Goal: Task Accomplishment & Management: Complete application form

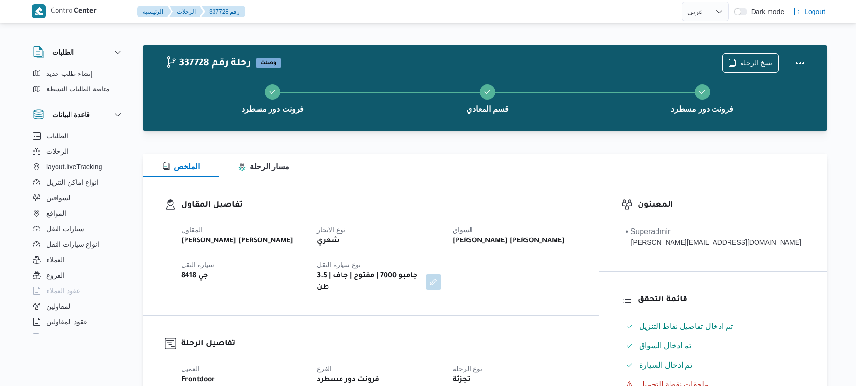
select select "ar"
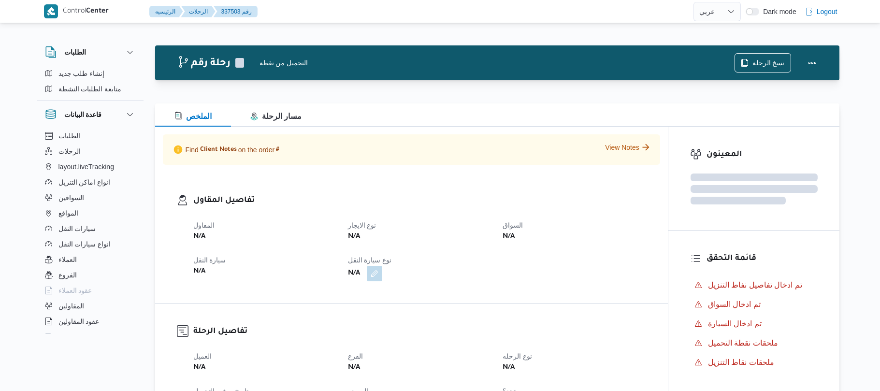
select select "ar"
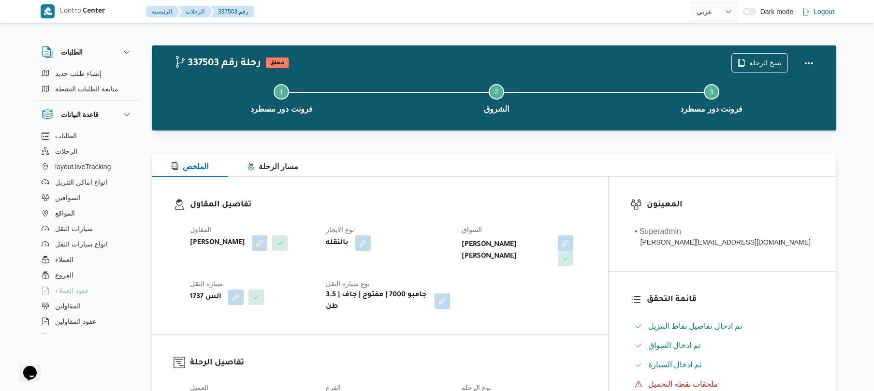
click at [450, 227] on dt "نوع الايجار" at bounding box center [388, 230] width 124 height 12
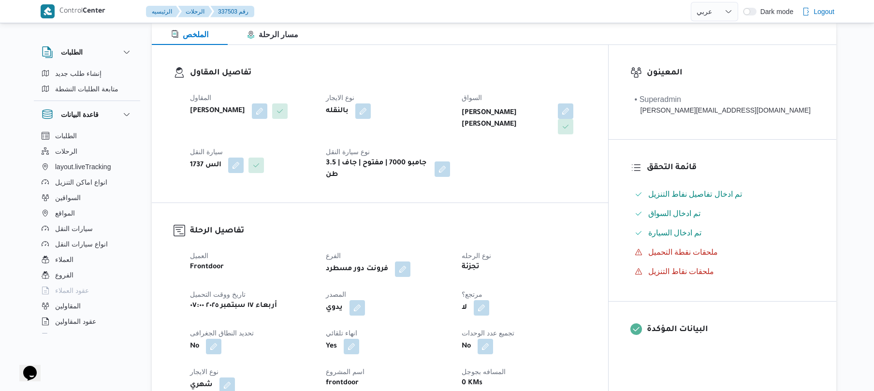
scroll to position [129, 0]
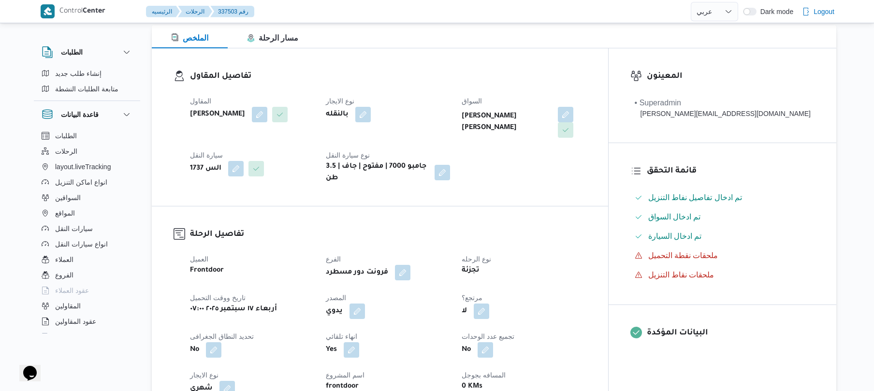
click at [450, 298] on div "العميل Frontdoor الفرع فرونت دور مسطرد نوع الرحله تجزئة تاريخ ووقت التحميل أربع…" at bounding box center [388, 382] width 408 height 271
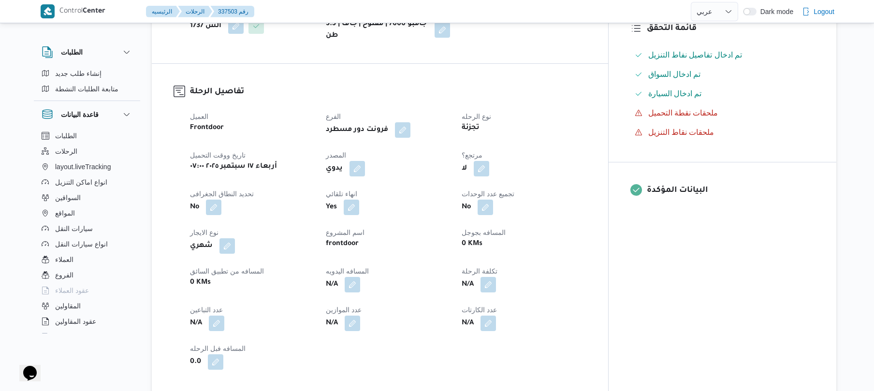
scroll to position [309, 0]
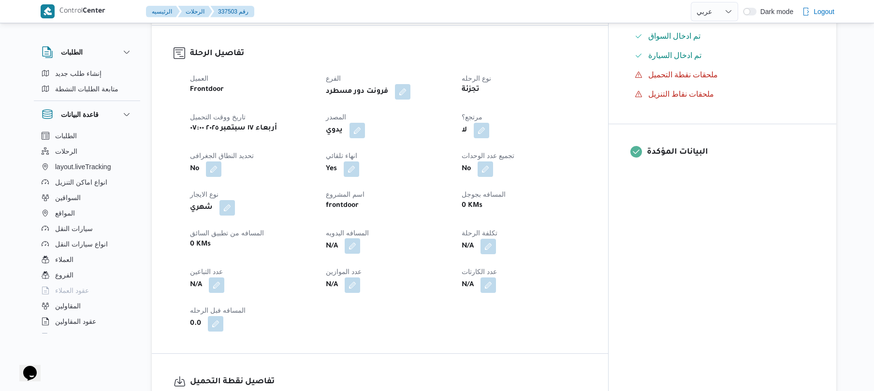
click at [360, 238] on button "button" at bounding box center [352, 245] width 15 height 15
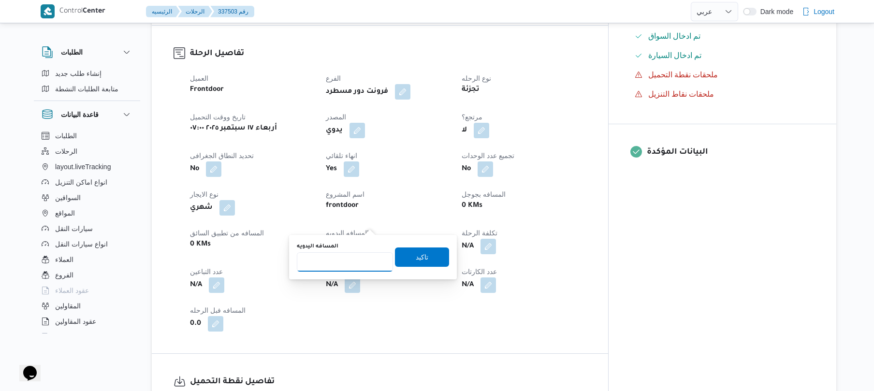
click at [346, 265] on input "المسافه اليدويه" at bounding box center [345, 261] width 96 height 19
type input "120"
click at [424, 258] on span "تاكيد" at bounding box center [422, 256] width 54 height 19
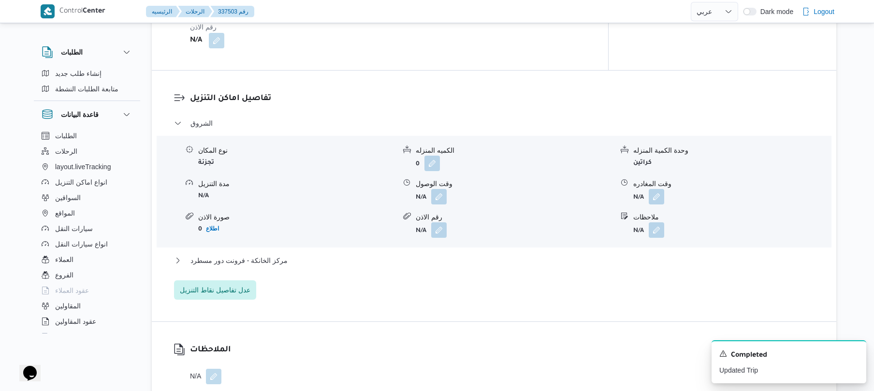
scroll to position [773, 0]
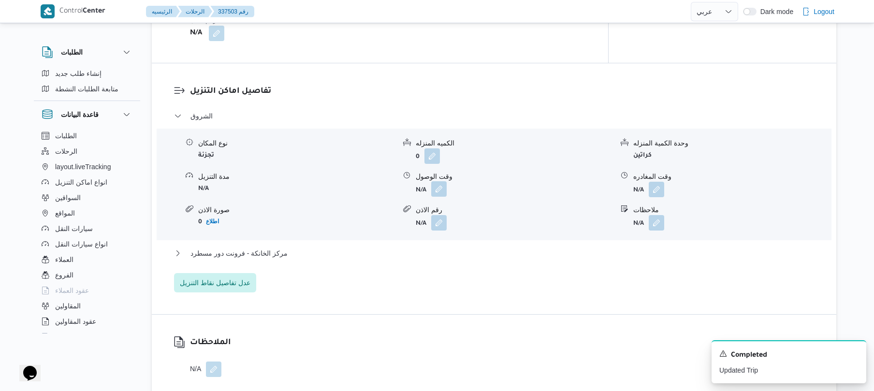
click at [439, 181] on button "button" at bounding box center [438, 188] width 15 height 15
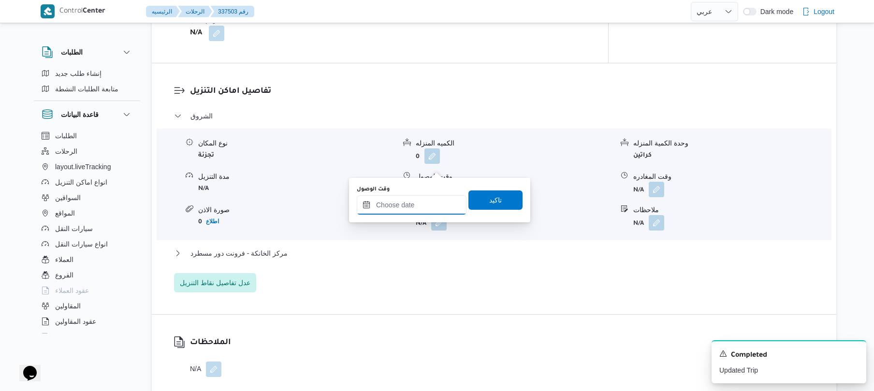
click at [411, 211] on input "وقت الوصول" at bounding box center [412, 204] width 110 height 19
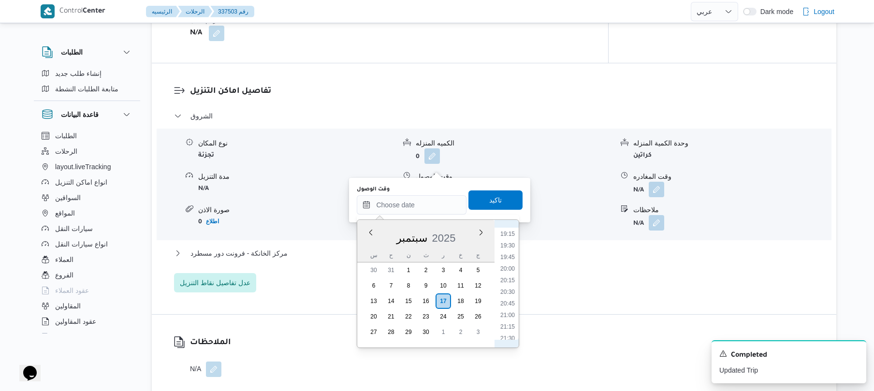
scroll to position [797, 0]
click at [511, 277] on li "18:15" at bounding box center [507, 282] width 22 height 10
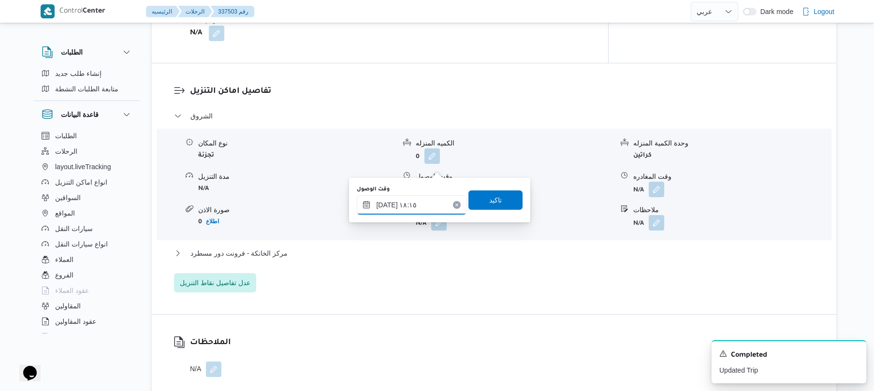
type input "١٧/٠٩/٢٠٢٥ ١٨:١٥"
click at [493, 200] on span "تاكيد" at bounding box center [495, 200] width 13 height 12
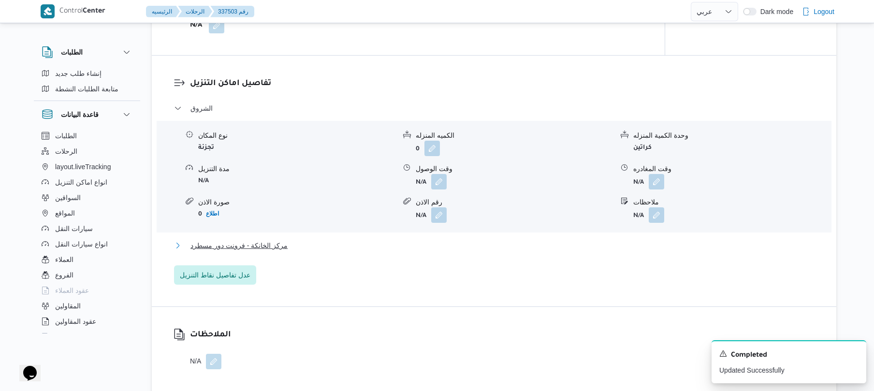
click at [457, 240] on button "مركز الخانكة - فرونت دور مسطرد" at bounding box center [494, 246] width 640 height 12
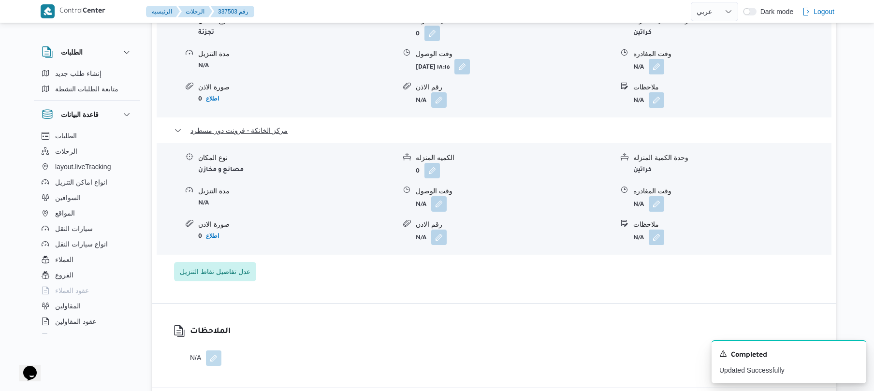
scroll to position [902, 0]
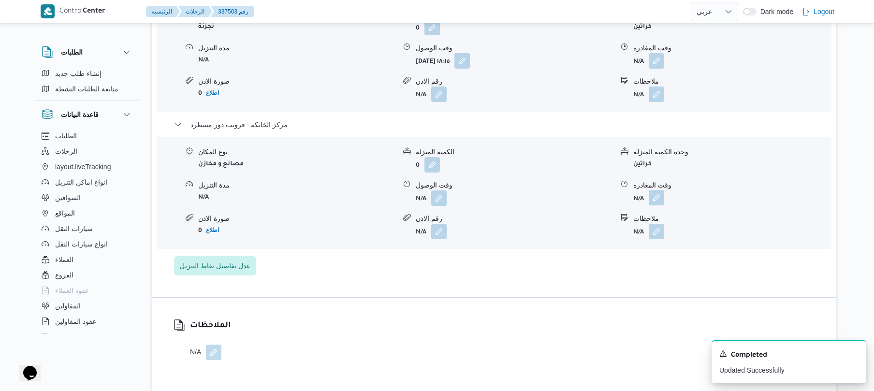
click at [657, 190] on button "button" at bounding box center [655, 197] width 15 height 15
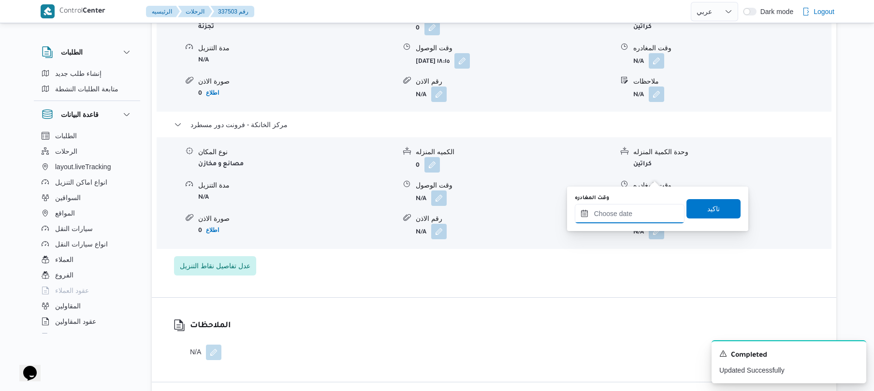
click at [607, 214] on input "وقت المغادره" at bounding box center [630, 213] width 110 height 19
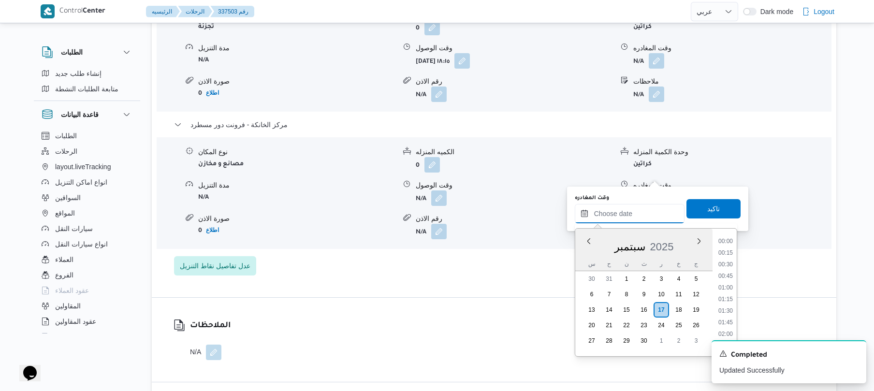
scroll to position [986, 0]
click at [731, 296] on li "22:30" at bounding box center [725, 299] width 22 height 10
type input "١٧/٠٩/٢٠٢٥ ٢٢:٣٠"
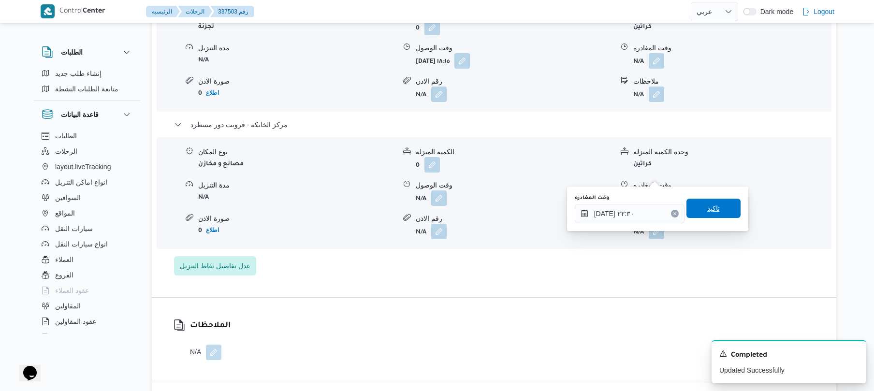
click at [720, 213] on span "تاكيد" at bounding box center [713, 208] width 54 height 19
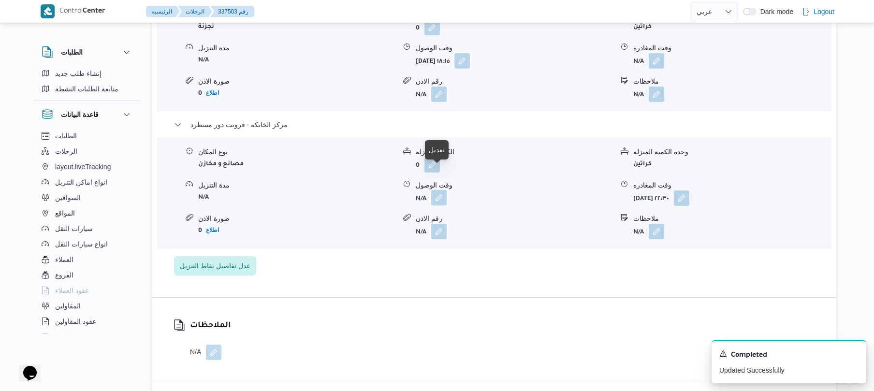
click at [437, 190] on button "button" at bounding box center [438, 197] width 15 height 15
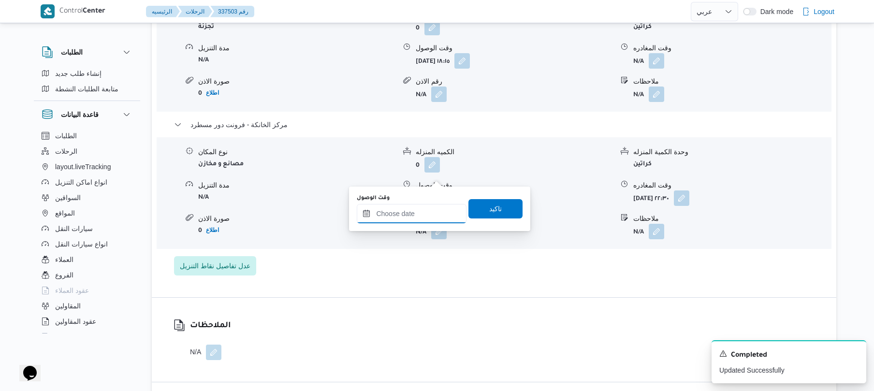
click at [426, 216] on input "وقت الوصول" at bounding box center [412, 213] width 110 height 19
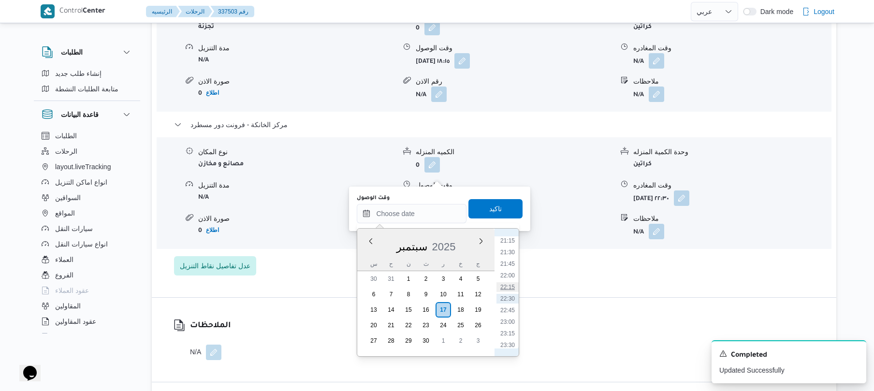
click at [507, 287] on li "22:15" at bounding box center [507, 287] width 22 height 10
type input "١٧/٠٩/٢٠٢٥ ٢٢:١٥"
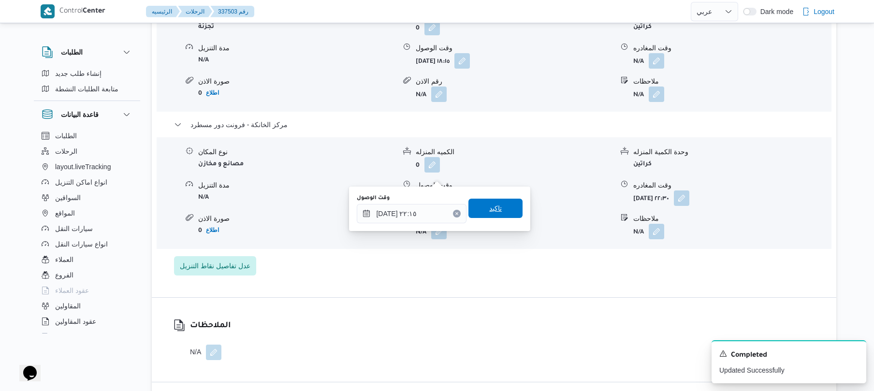
click at [491, 209] on span "تاكيد" at bounding box center [495, 208] width 13 height 12
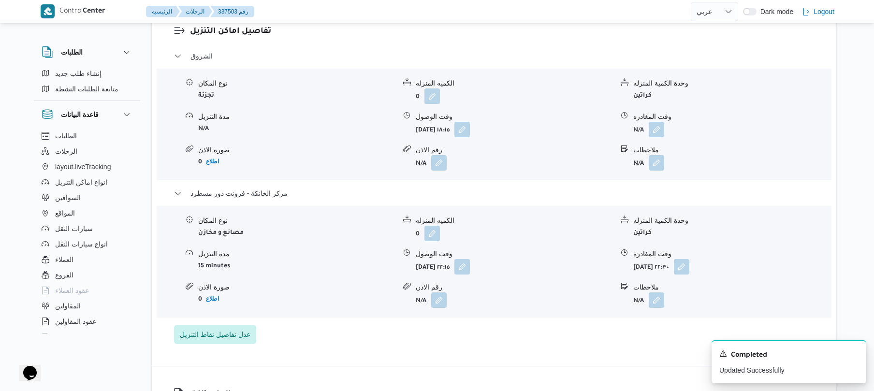
scroll to position [824, 0]
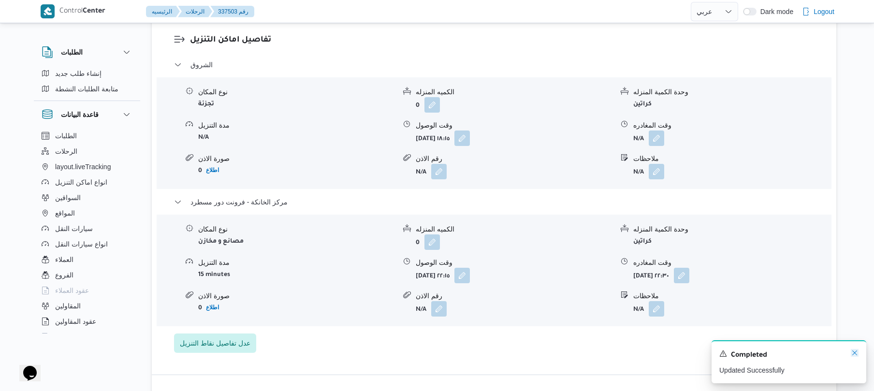
click at [850, 354] on icon "Dismiss toast" at bounding box center [854, 353] width 8 height 8
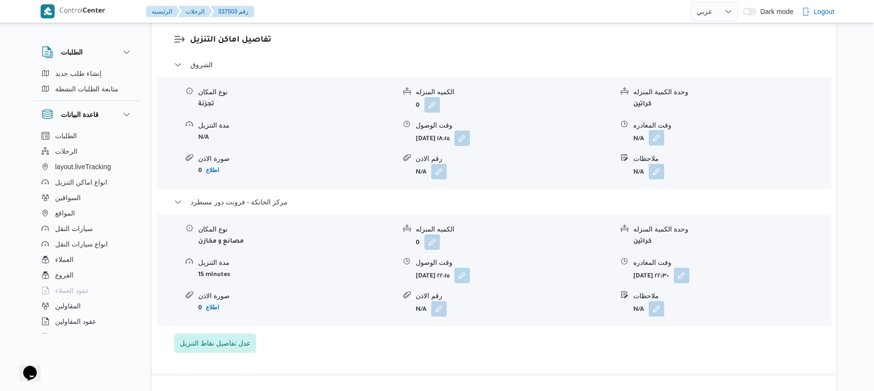
click at [653, 130] on button "button" at bounding box center [655, 137] width 15 height 15
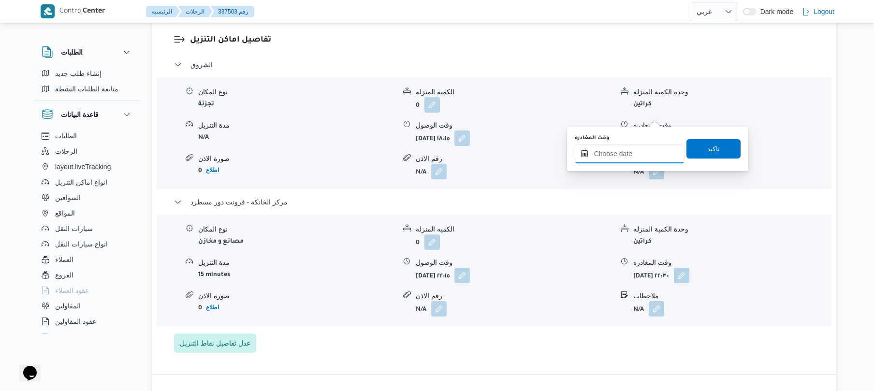
click at [623, 153] on input "وقت المغادره" at bounding box center [630, 153] width 110 height 19
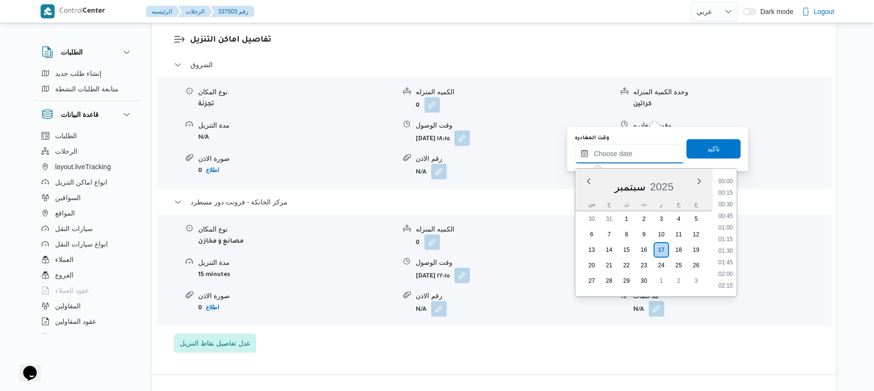
scroll to position [986, 0]
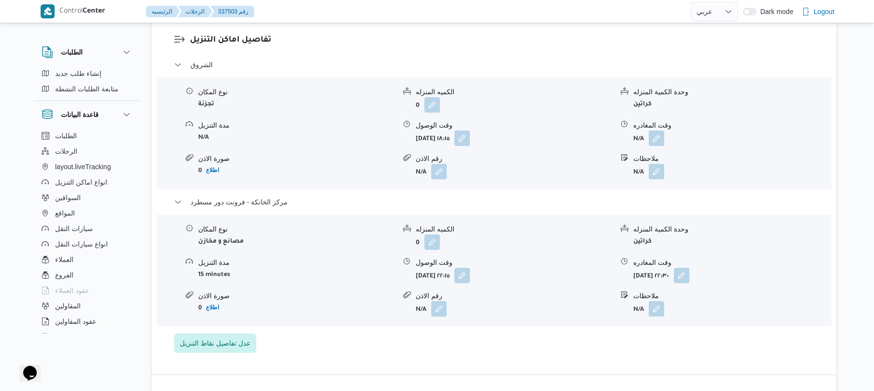
click at [781, 224] on div "وحدة الكمية المنزله" at bounding box center [731, 229] width 197 height 10
click at [652, 130] on button "button" at bounding box center [655, 137] width 15 height 15
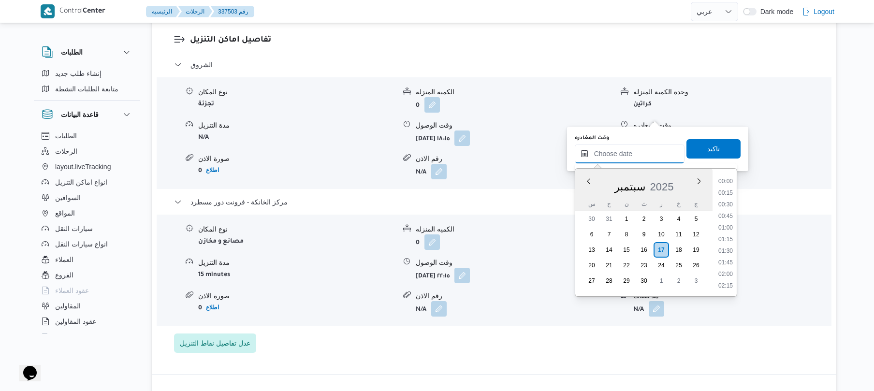
click at [623, 151] on input "وقت المغادره" at bounding box center [630, 153] width 110 height 19
click at [729, 191] on li "21:30" at bounding box center [725, 192] width 22 height 10
type input "١٧/٠٩/٢٠٢٥ ٢١:٣٠"
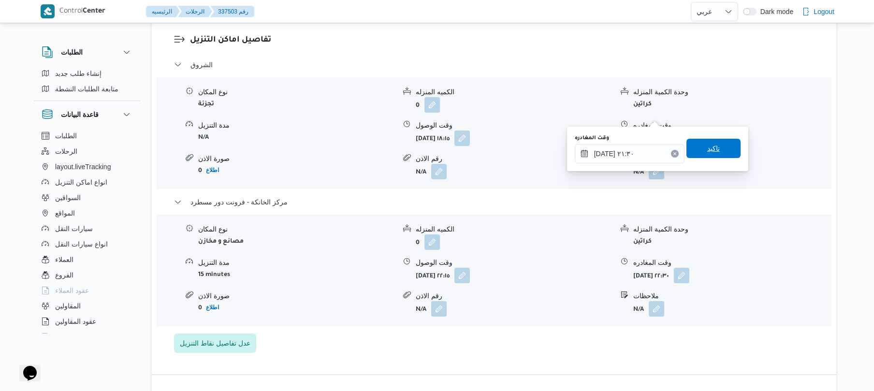
click at [715, 143] on span "تاكيد" at bounding box center [713, 148] width 54 height 19
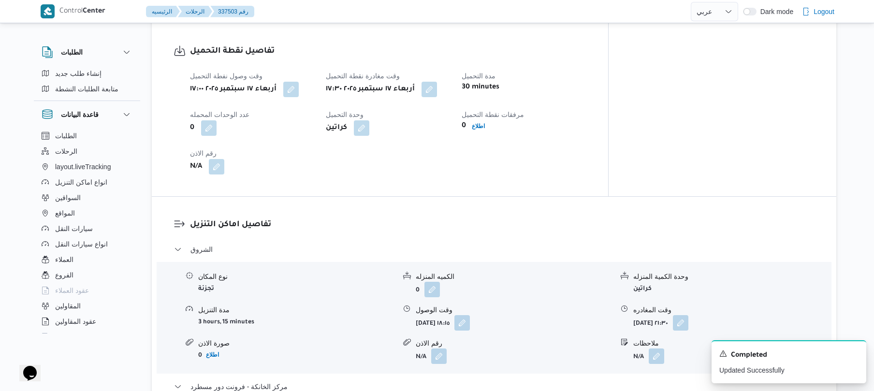
scroll to position [0, 0]
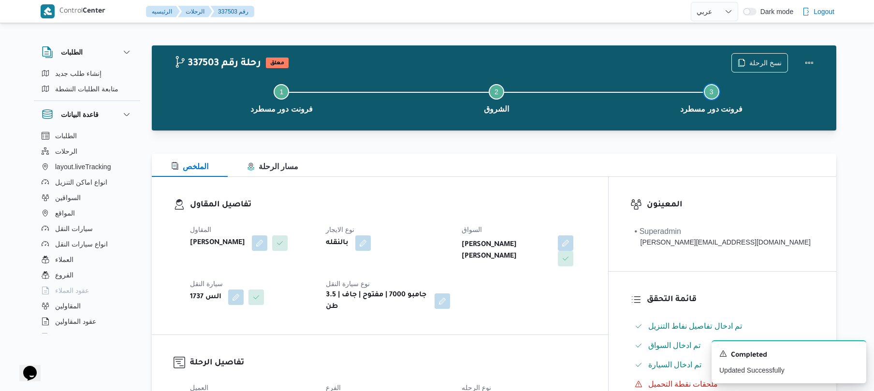
click at [801, 74] on button "Step 3 is incomplete 3 فرونت دور مسطرد" at bounding box center [711, 97] width 215 height 50
click at [807, 68] on button "Actions" at bounding box center [808, 62] width 19 height 19
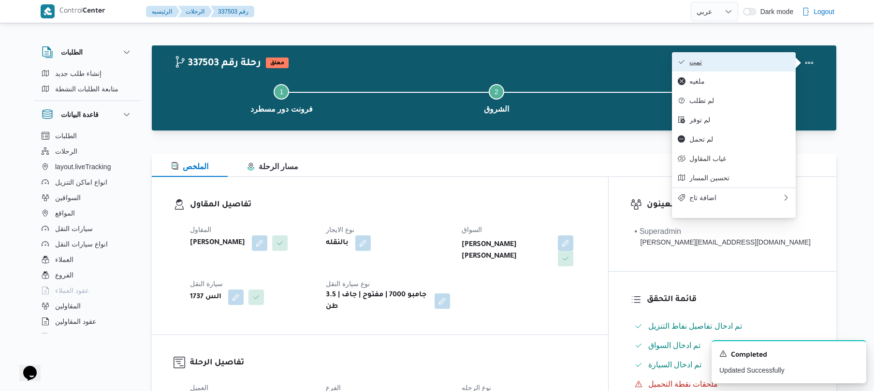
click at [749, 62] on span "تمت" at bounding box center [739, 62] width 101 height 8
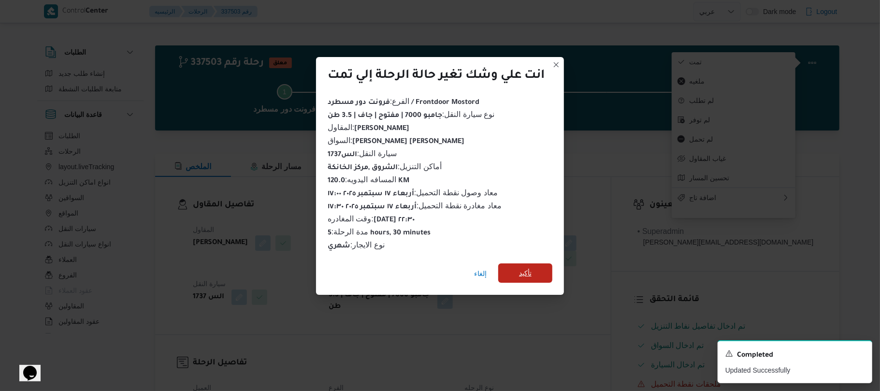
click at [530, 267] on span "تأكيد" at bounding box center [525, 273] width 13 height 12
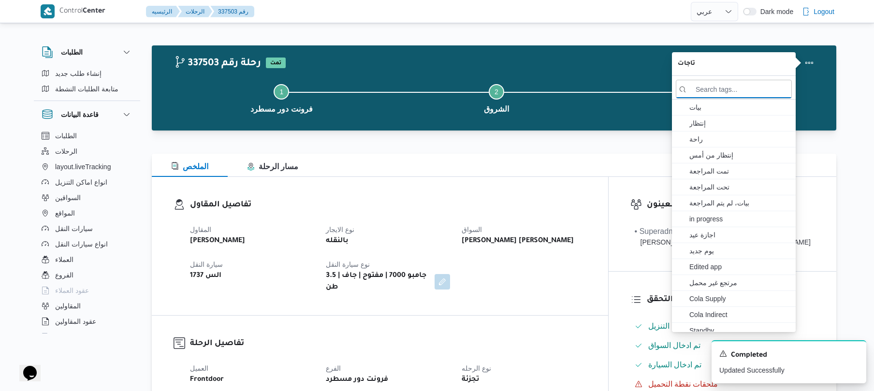
click at [608, 284] on div "تفاصيل المقاول المقاول محمد ناصر كامل عباس نوع الايجار بالنقله السواق راشد احمد…" at bounding box center [380, 246] width 456 height 138
